Goal: Find specific page/section: Find specific page/section

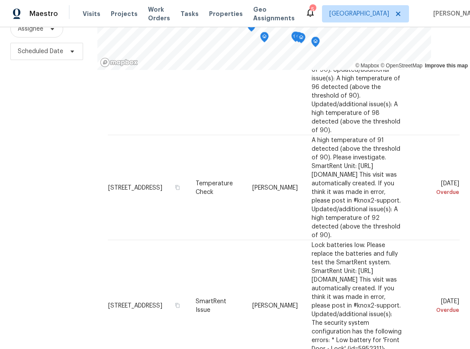
scroll to position [735, 0]
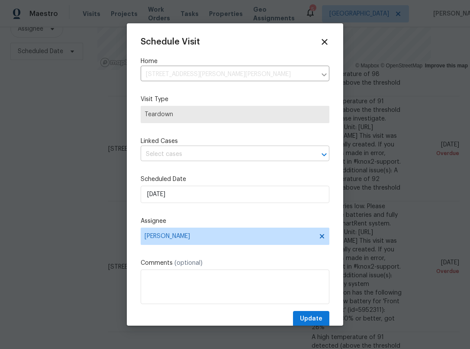
click at [238, 160] on input "text" at bounding box center [223, 154] width 164 height 13
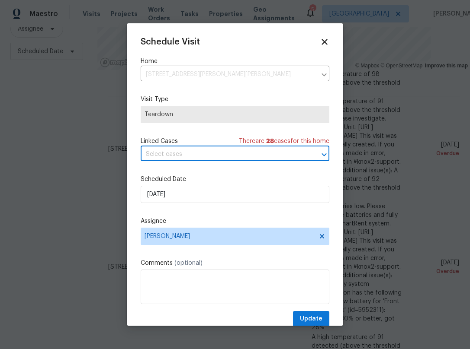
click at [244, 185] on div "Scheduled Date 8/24/2025" at bounding box center [235, 189] width 189 height 28
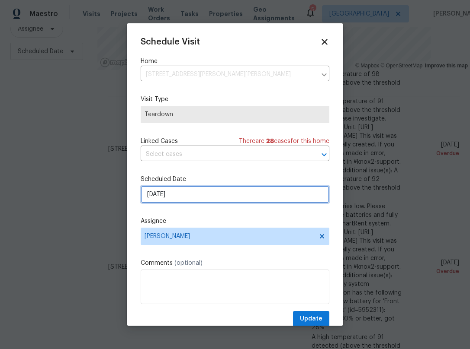
click at [220, 200] on input "8/24/2025" at bounding box center [235, 194] width 189 height 17
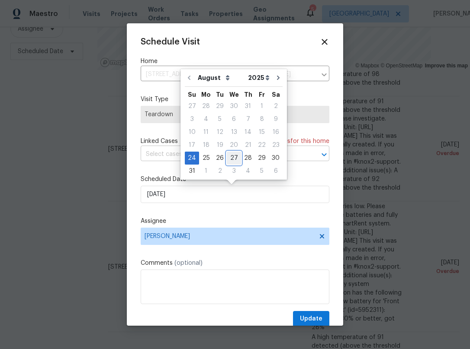
click at [228, 152] on div "27" at bounding box center [234, 158] width 14 height 13
type input "8/27/2025"
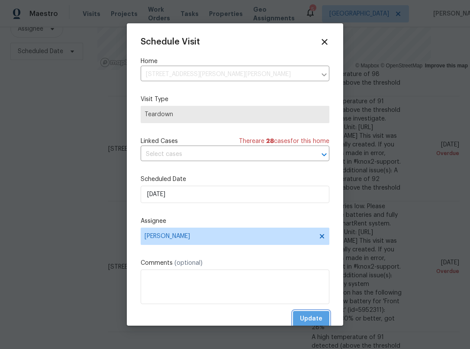
click at [300, 316] on span "Update" at bounding box center [311, 319] width 22 height 11
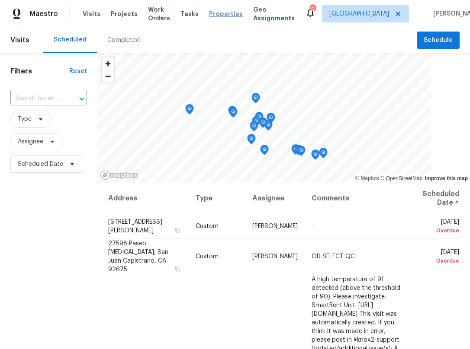
click at [209, 13] on span "Properties" at bounding box center [226, 14] width 34 height 9
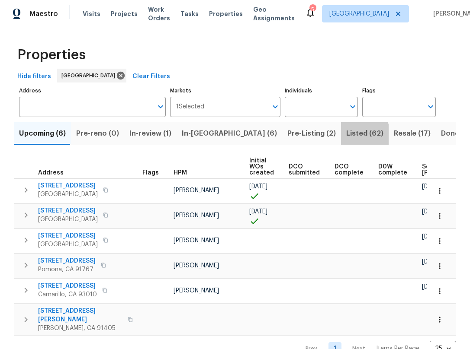
click at [346, 135] on span "Listed (62)" at bounding box center [364, 134] width 37 height 12
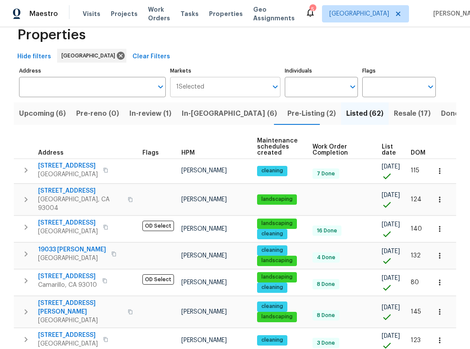
scroll to position [43, 0]
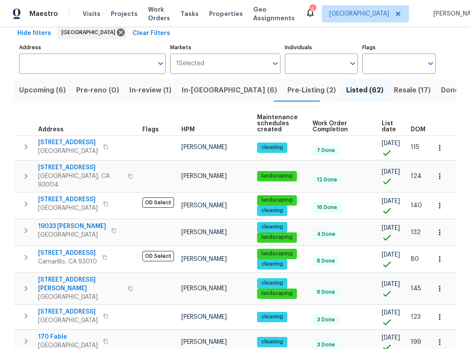
click at [189, 129] on span "HPM" at bounding box center [187, 130] width 13 height 6
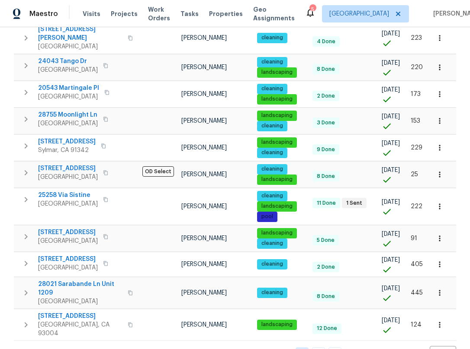
scroll to position [563, 0]
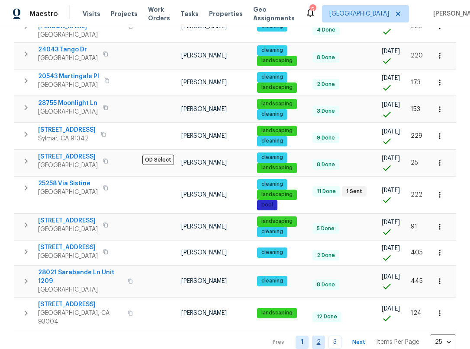
click at [314, 336] on link "2" at bounding box center [318, 342] width 13 height 13
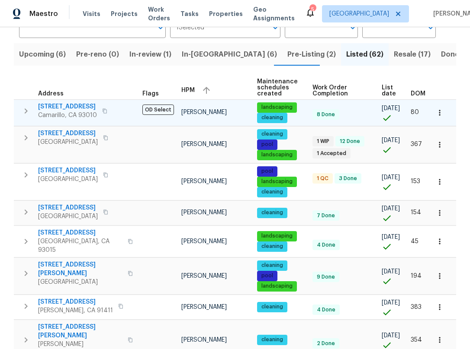
scroll to position [86, 0]
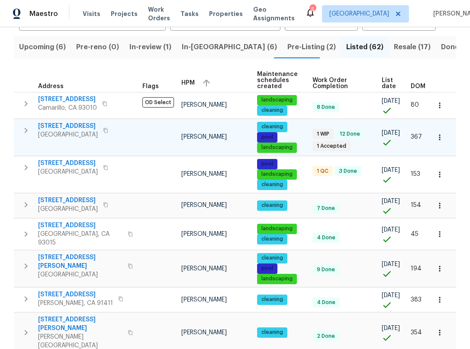
click at [93, 122] on span "6440 Clear Springs Rd" at bounding box center [68, 126] width 60 height 9
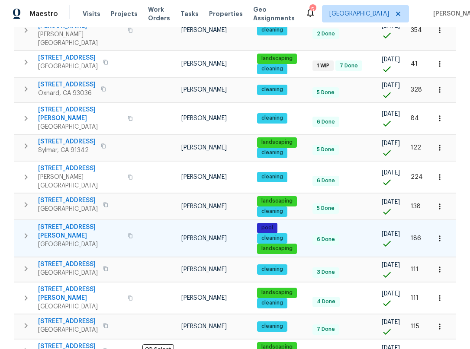
scroll to position [346, 0]
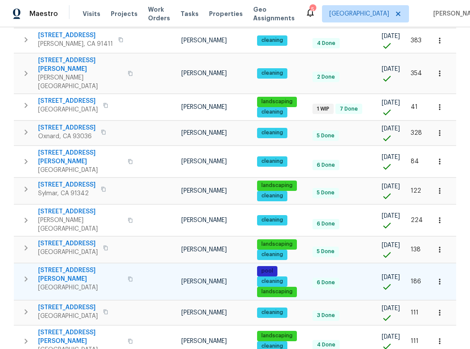
click at [63, 266] on span "1908 Hazel Nut Ct" at bounding box center [80, 274] width 84 height 17
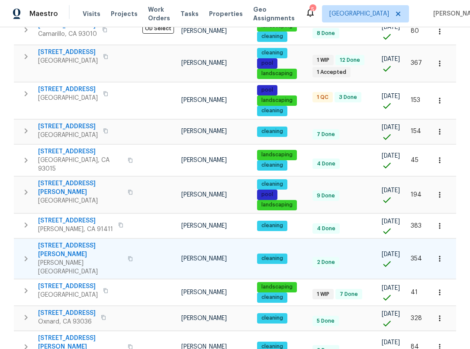
scroll to position [130, 0]
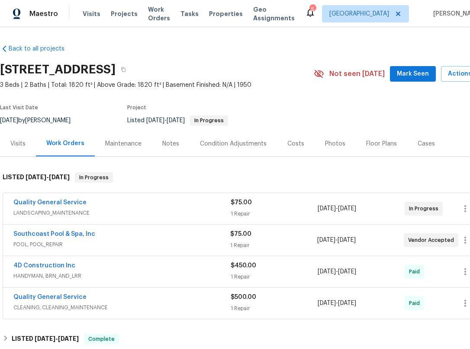
click at [113, 240] on div "Southcoast Pool & Spa, Inc" at bounding box center [121, 235] width 217 height 10
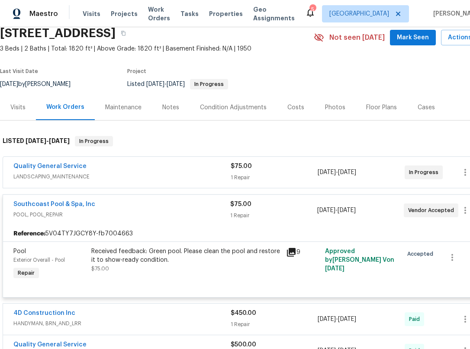
scroll to position [43, 0]
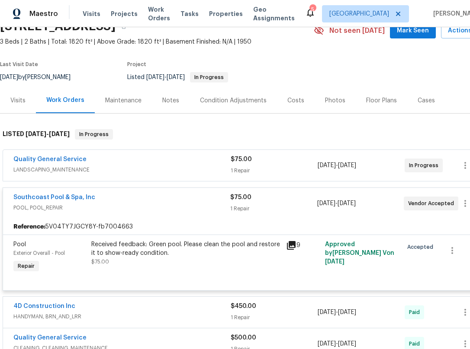
click at [285, 254] on div "9" at bounding box center [302, 258] width 39 height 40
click at [289, 250] on icon at bounding box center [291, 245] width 9 height 9
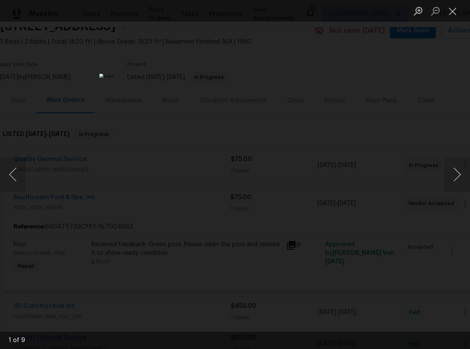
click at [438, 171] on div "Lightbox" at bounding box center [235, 174] width 470 height 349
